Goal: Task Accomplishment & Management: Use online tool/utility

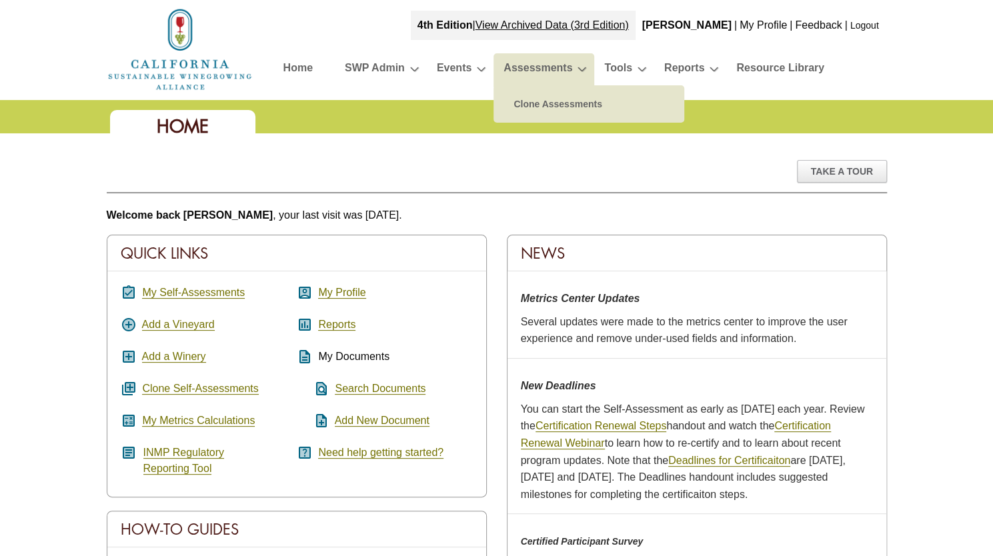
click at [519, 66] on link "Assessments" at bounding box center [537, 70] width 69 height 23
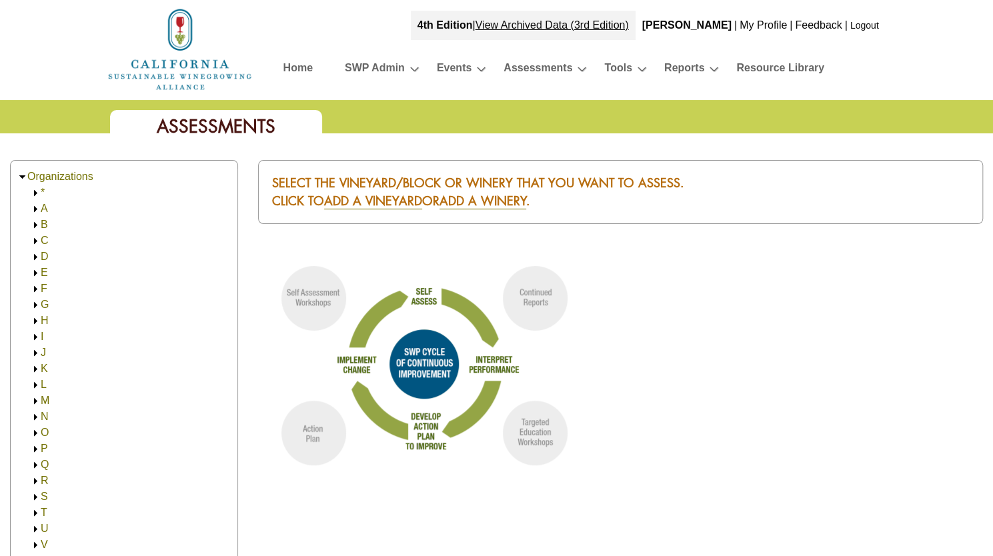
click at [33, 208] on img at bounding box center [36, 209] width 10 height 10
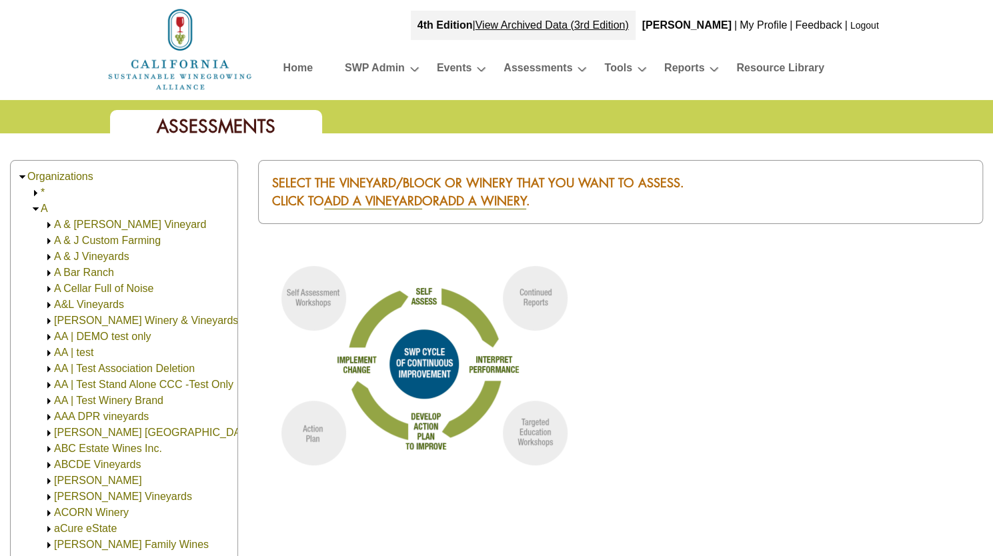
click at [91, 445] on link "ABC Estate Wines Inc." at bounding box center [108, 448] width 108 height 11
click at [89, 466] on link "ABC Vineyards" at bounding box center [103, 464] width 72 height 11
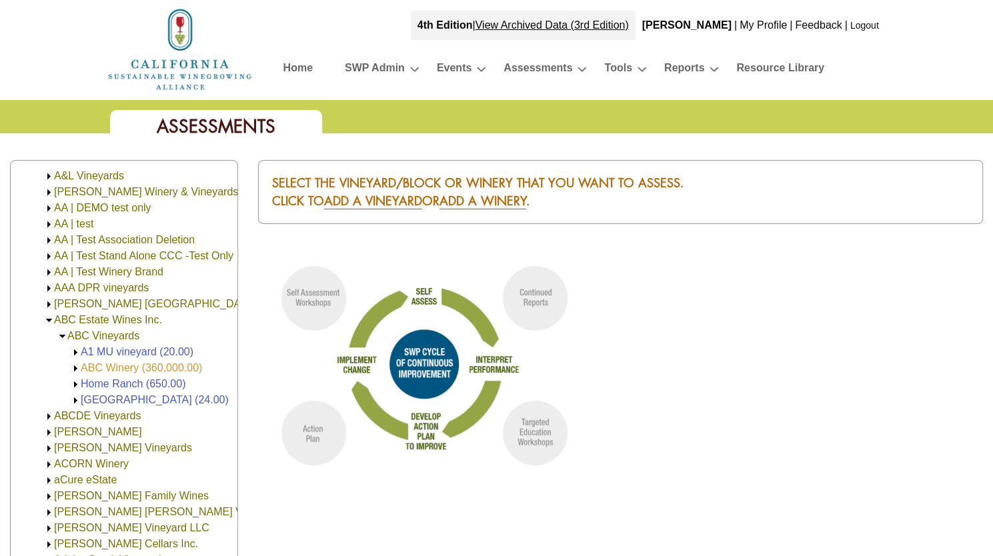
scroll to position [133, 0]
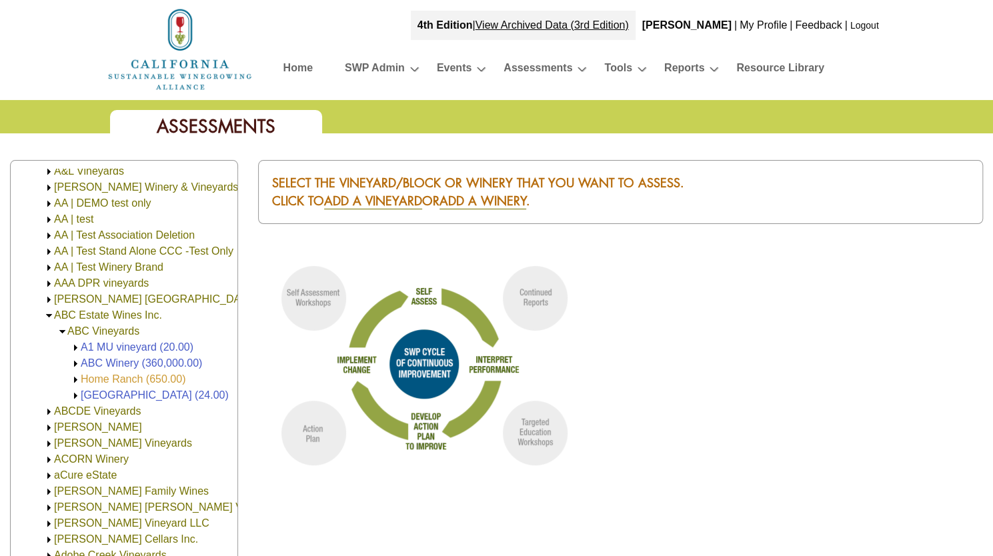
click at [117, 378] on link "Home Ranch (650.00)" at bounding box center [133, 378] width 105 height 11
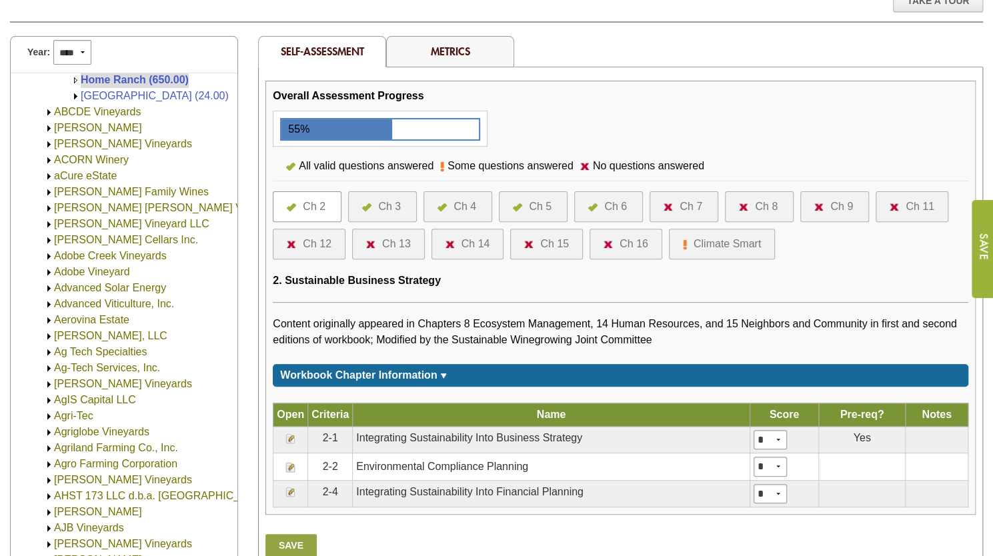
scroll to position [200, 0]
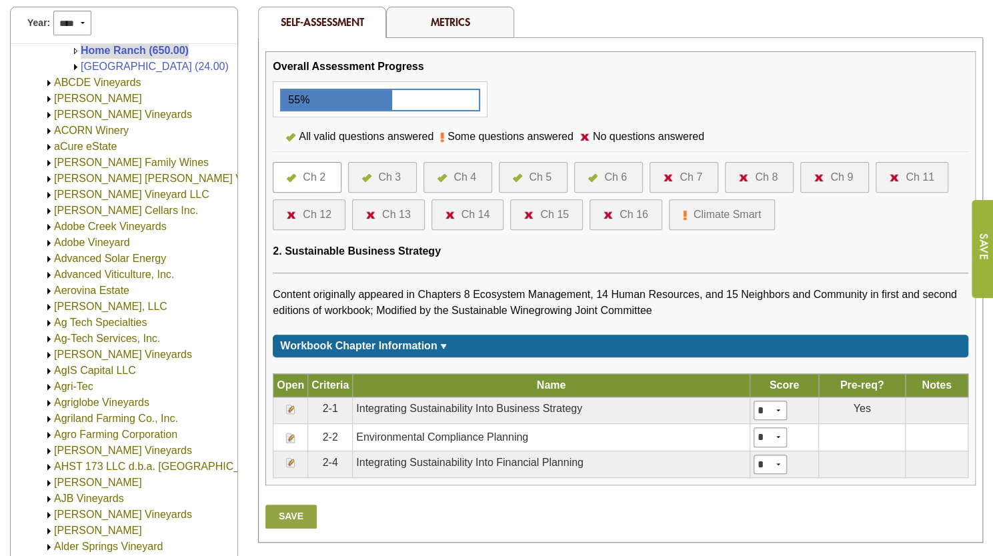
click at [461, 171] on div "Ch 4" at bounding box center [464, 177] width 23 height 16
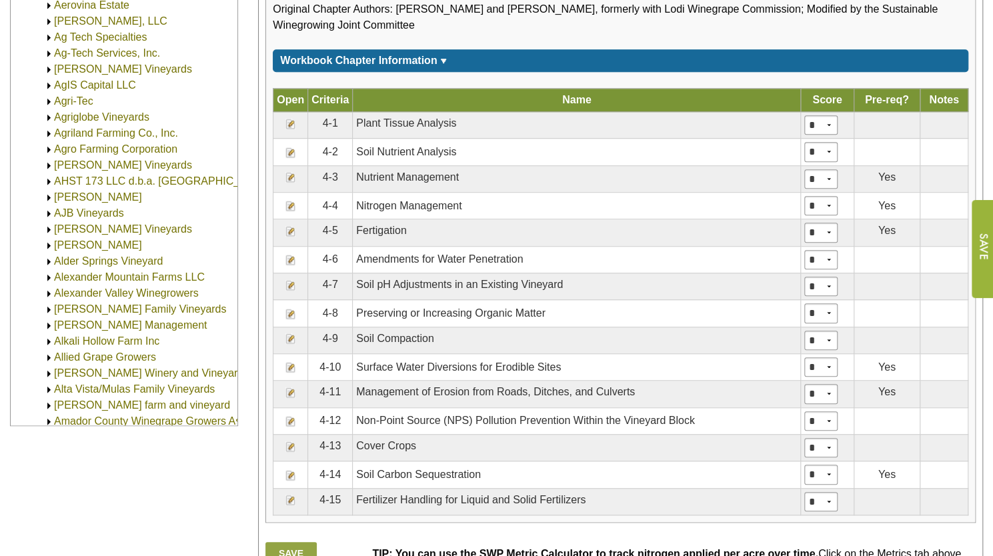
scroll to position [533, 0]
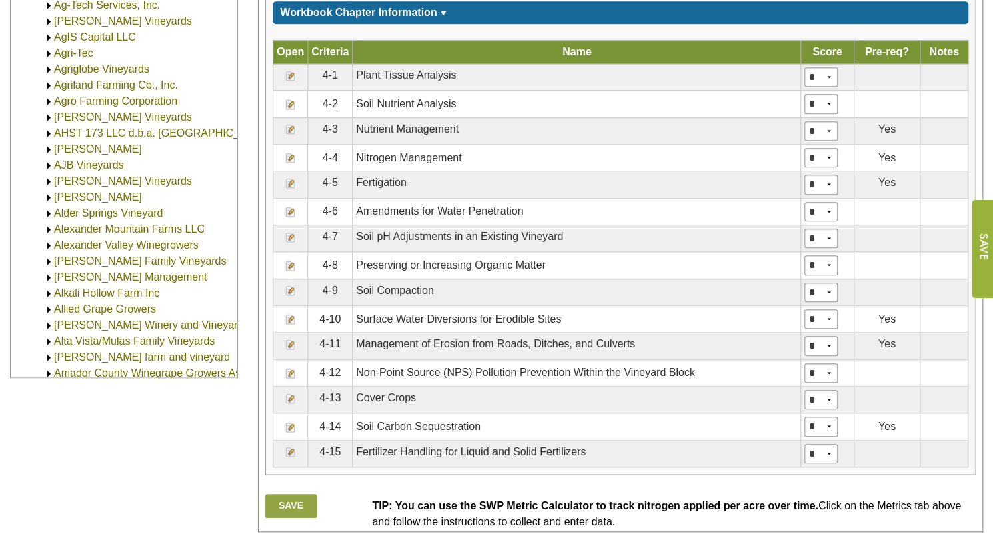
click at [290, 422] on img at bounding box center [290, 427] width 11 height 11
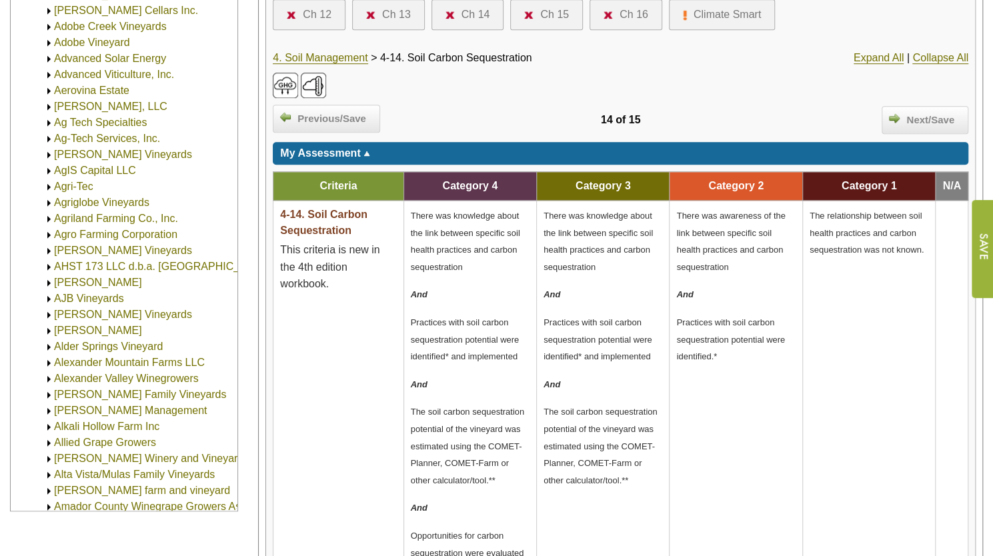
scroll to position [400, 0]
drag, startPoint x: 339, startPoint y: 281, endPoint x: 280, endPoint y: 247, distance: 68.4
click at [280, 247] on p "This criteria is new in the 4th edition workbook." at bounding box center [338, 266] width 116 height 51
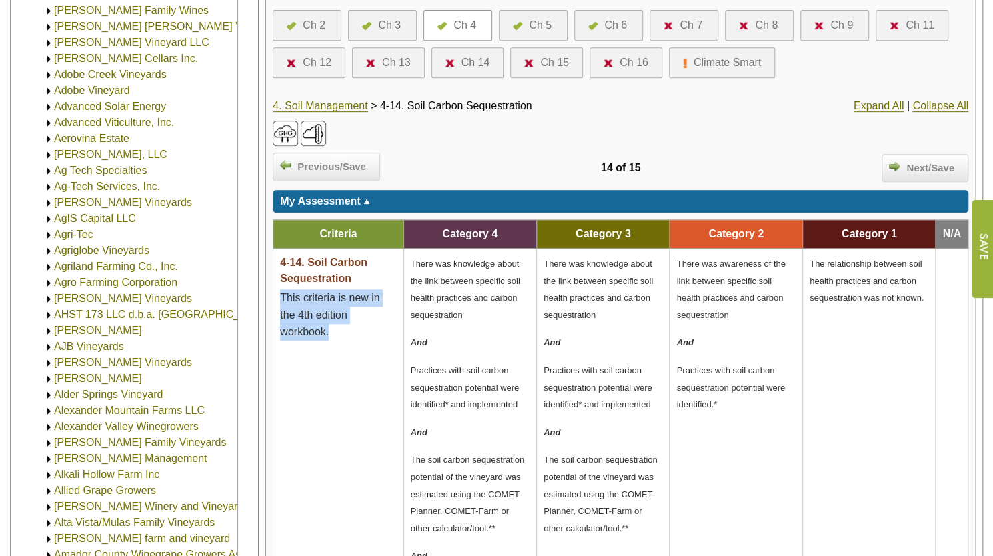
scroll to position [333, 0]
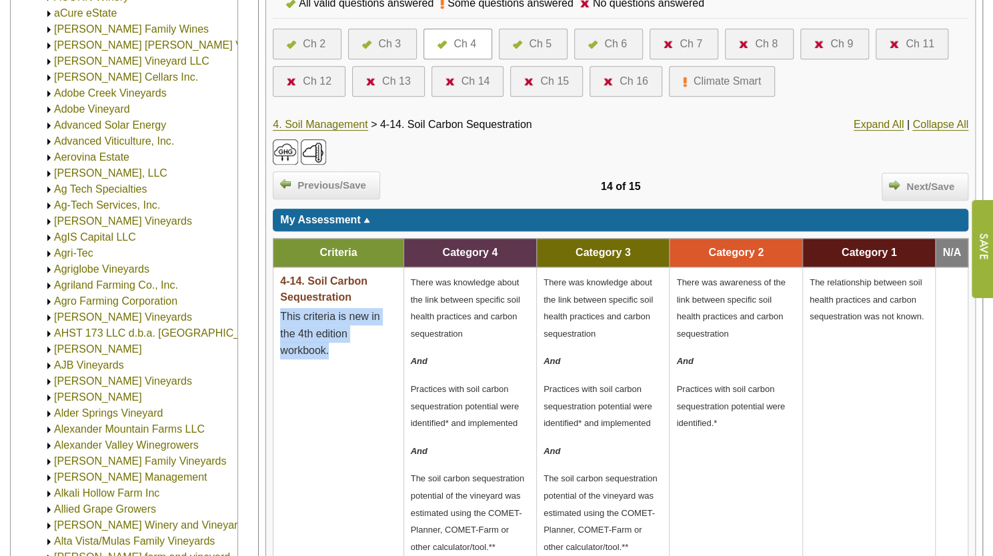
click at [383, 336] on p "This criteria is new in the 4th edition workbook." at bounding box center [338, 333] width 116 height 51
drag, startPoint x: 328, startPoint y: 351, endPoint x: 273, endPoint y: 315, distance: 65.7
click at [273, 315] on td "4-14. Soil Carbon Sequestration This criteria is new in the 4th edition workboo…" at bounding box center [338, 515] width 130 height 497
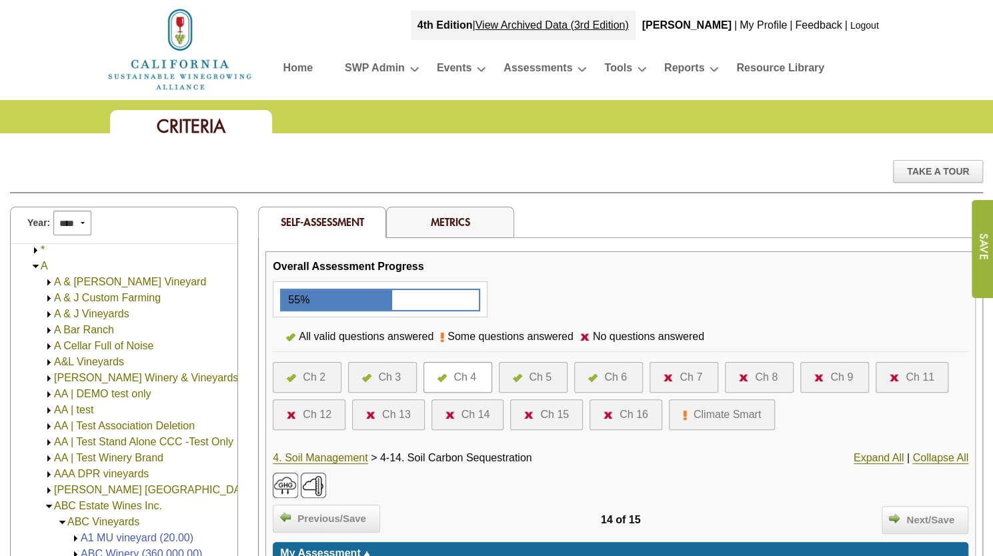
scroll to position [0, 0]
